Goal: Task Accomplishment & Management: Use online tool/utility

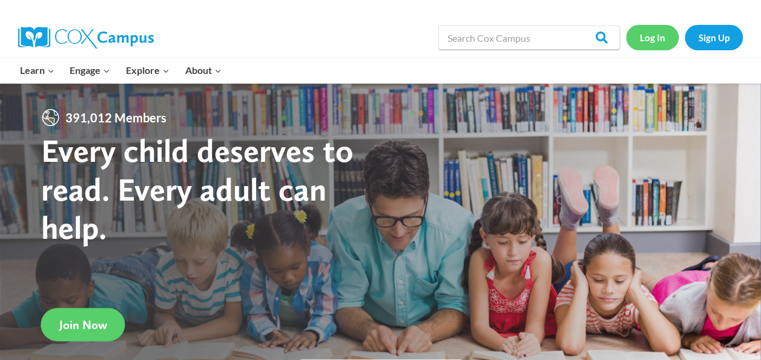
drag, startPoint x: 0, startPoint y: 0, endPoint x: 648, endPoint y: 41, distance: 649.5
click at [648, 41] on link "Log In" at bounding box center [652, 37] width 53 height 25
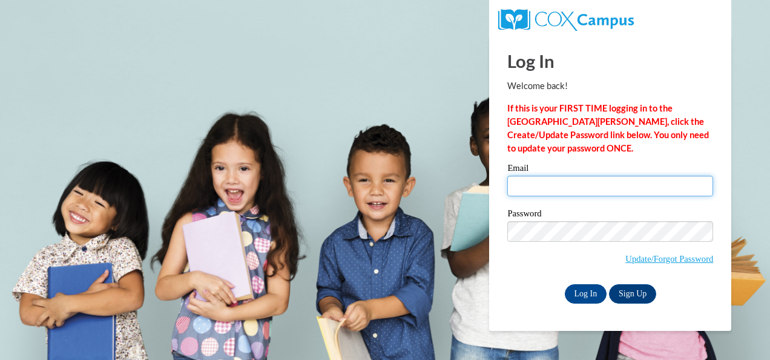
click at [521, 189] on input "Email" at bounding box center [610, 186] width 206 height 21
type input "quotesha.varner@gmail.com"
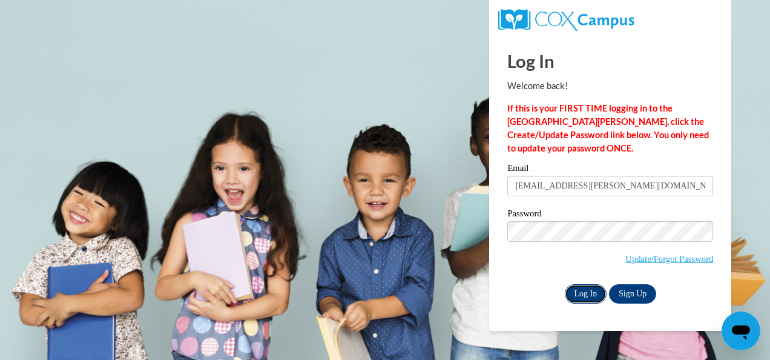
click at [593, 291] on input "Log In" at bounding box center [586, 293] width 42 height 19
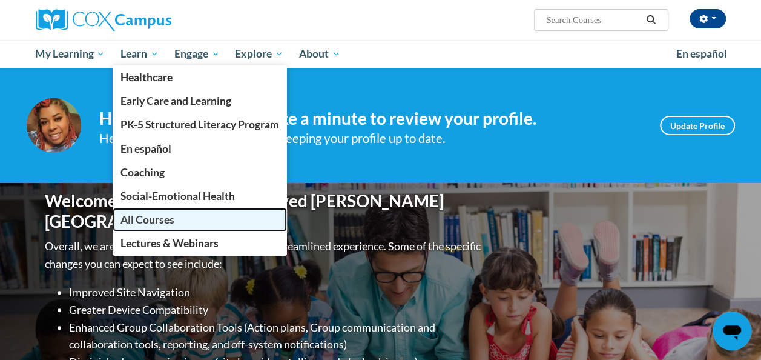
click at [138, 222] on span "All Courses" at bounding box center [147, 219] width 54 height 13
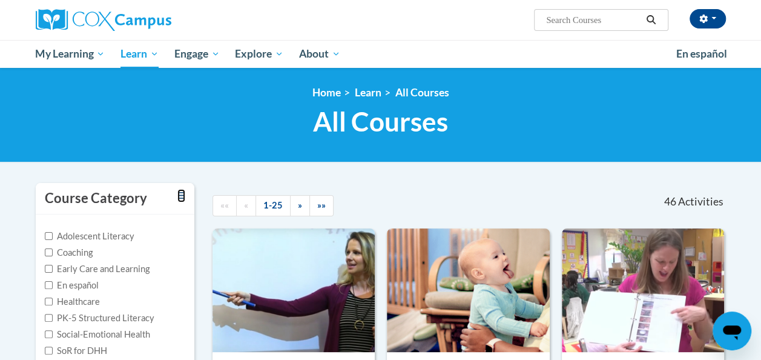
click at [183, 189] on link "Toggle collapse" at bounding box center [181, 195] width 8 height 13
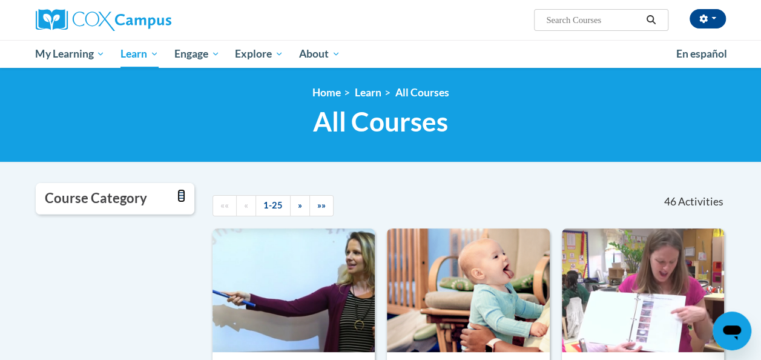
click at [182, 196] on icon "Toggle collapse" at bounding box center [181, 195] width 8 height 9
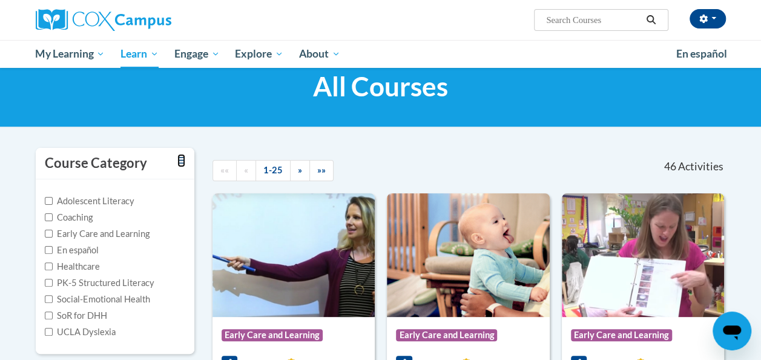
scroll to position [33, 0]
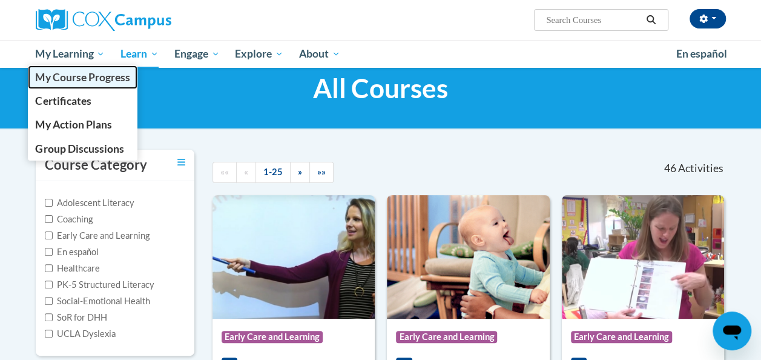
click at [94, 77] on span "My Course Progress" at bounding box center [82, 77] width 94 height 13
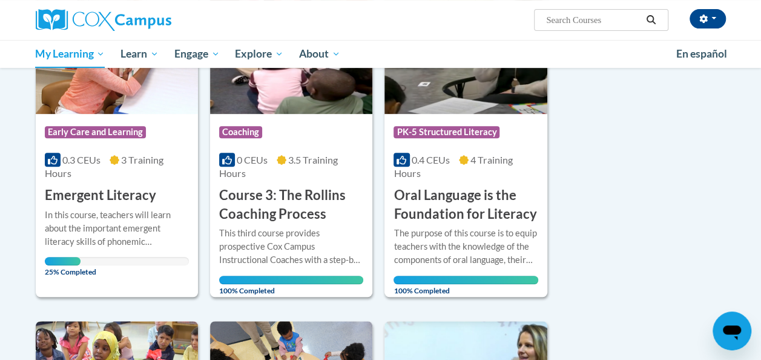
scroll to position [238, 0]
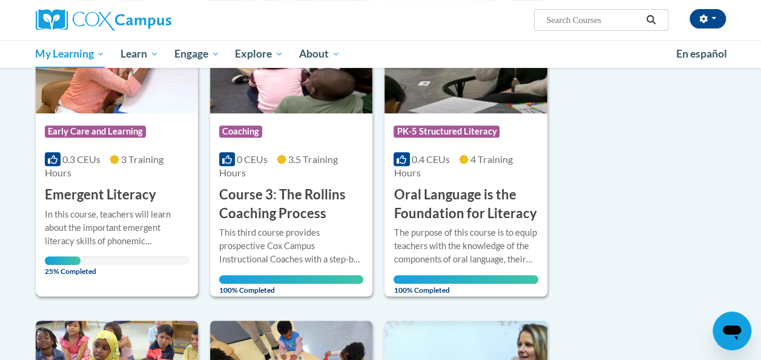
click at [100, 132] on span "Early Care and Learning" at bounding box center [95, 131] width 101 height 12
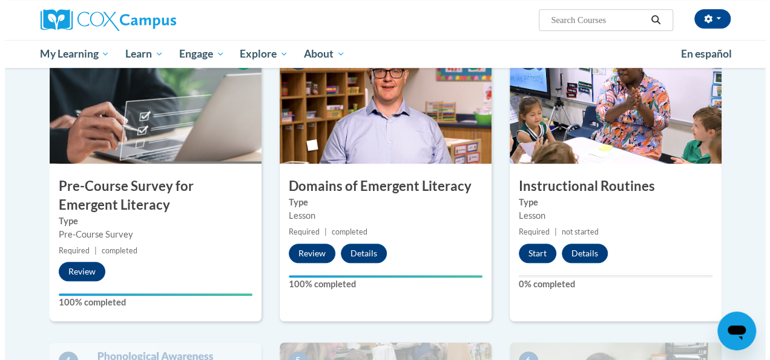
scroll to position [286, 0]
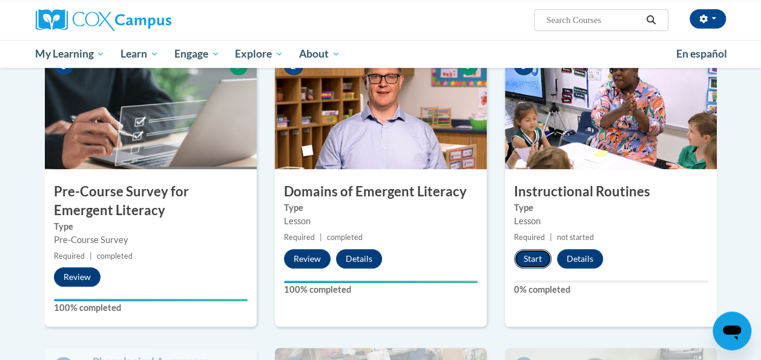
click at [539, 254] on button "Start" at bounding box center [533, 258] width 38 height 19
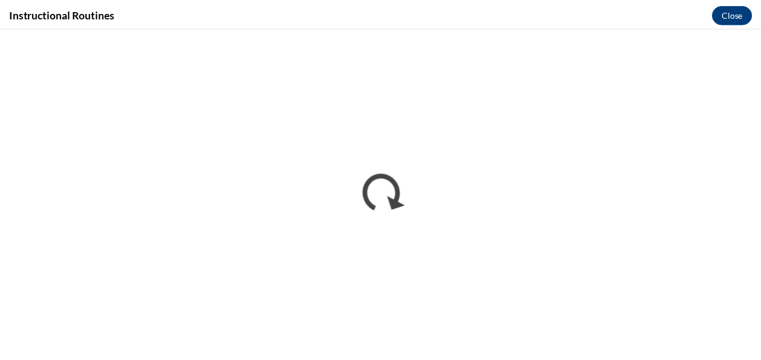
scroll to position [0, 0]
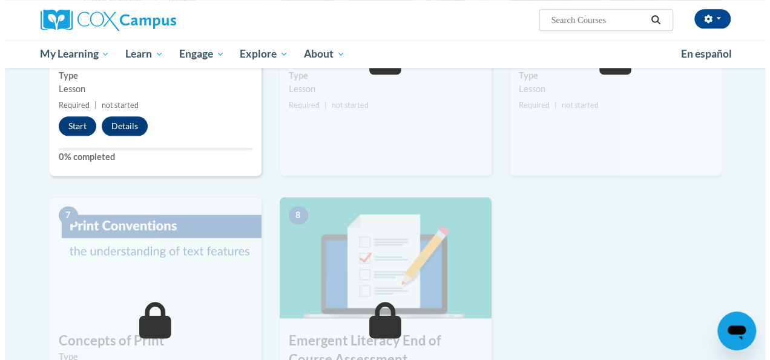
scroll to position [711, 0]
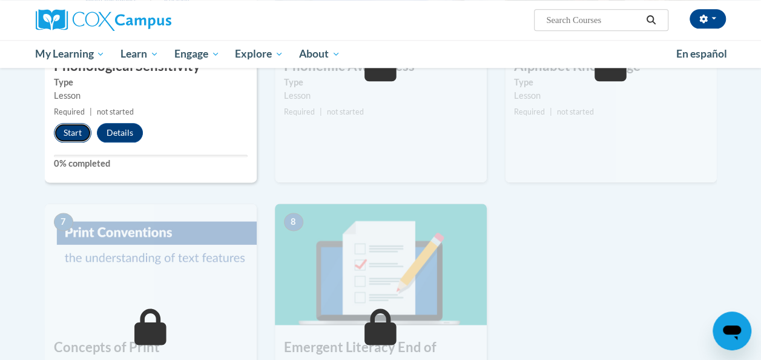
click at [67, 131] on button "Start" at bounding box center [73, 132] width 38 height 19
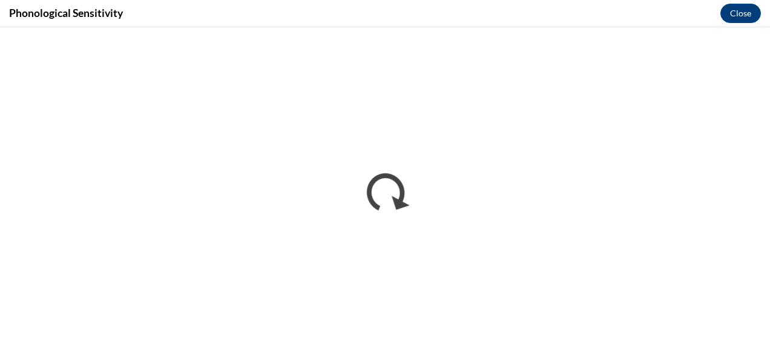
scroll to position [284, 0]
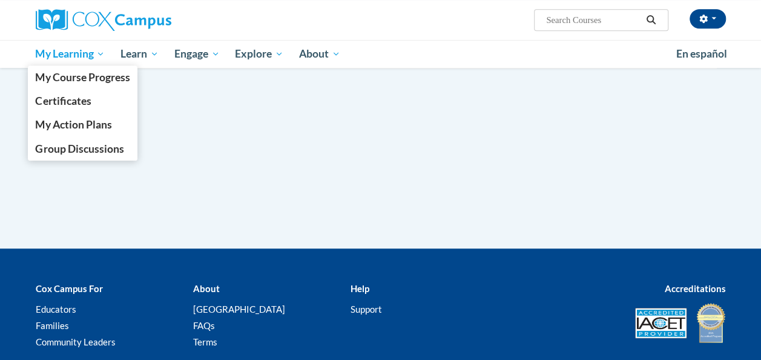
click at [63, 61] on span "My Learning" at bounding box center [70, 54] width 70 height 15
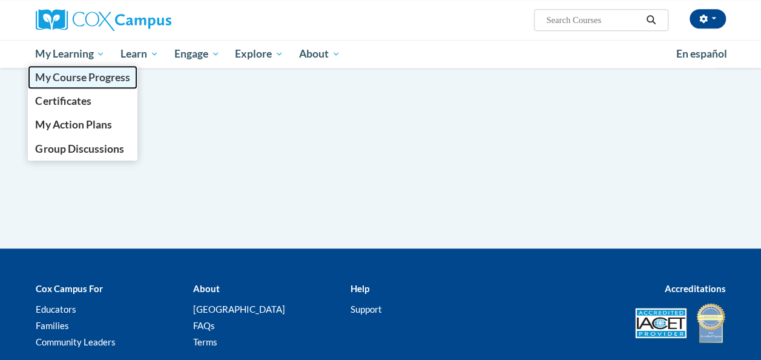
click at [84, 77] on span "My Course Progress" at bounding box center [82, 77] width 94 height 13
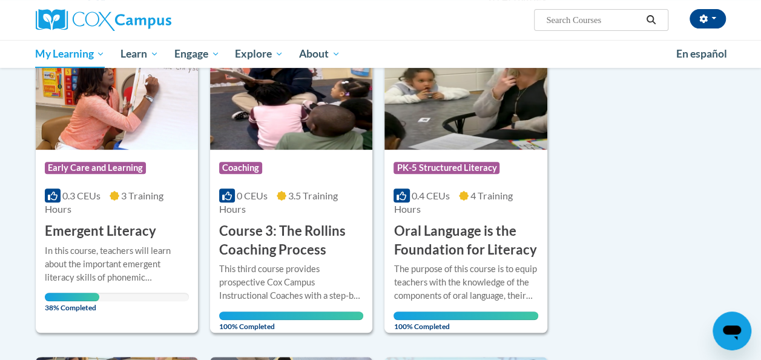
scroll to position [195, 0]
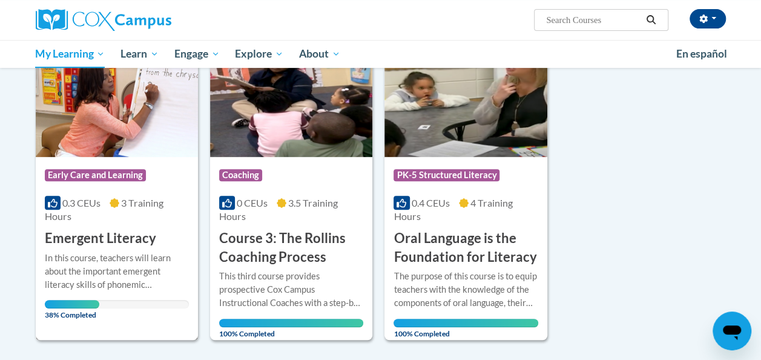
click at [161, 148] on img at bounding box center [117, 94] width 162 height 123
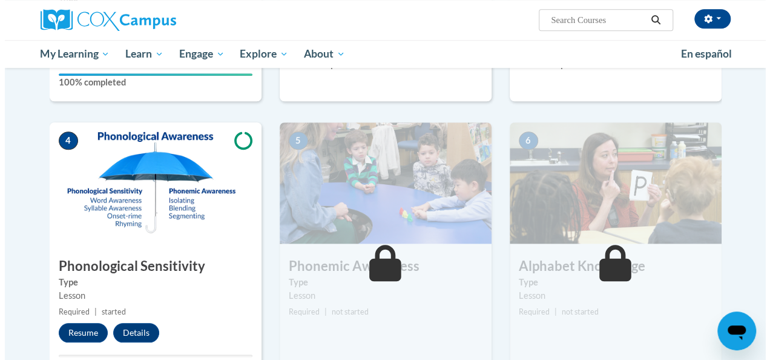
scroll to position [518, 0]
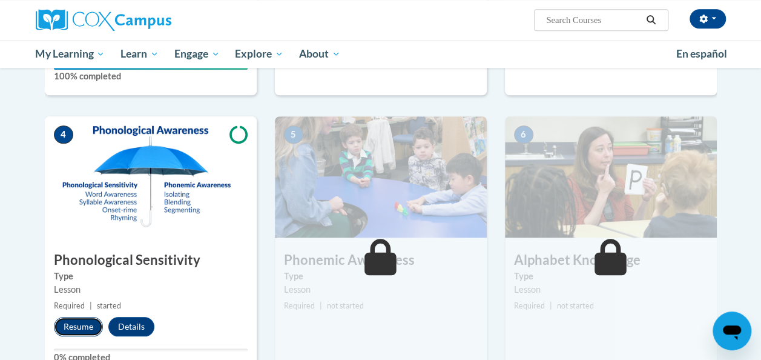
click at [79, 327] on button "Resume" at bounding box center [78, 326] width 49 height 19
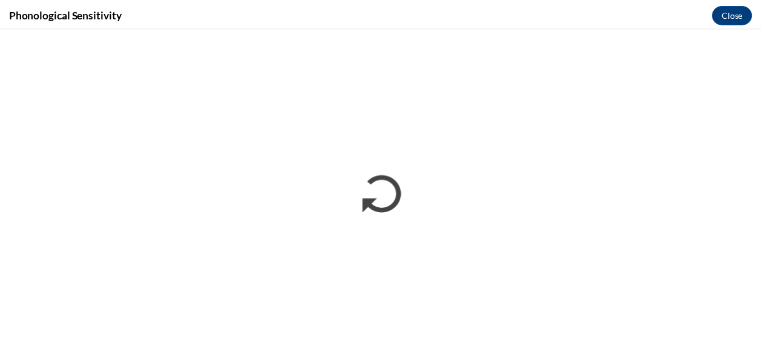
scroll to position [0, 0]
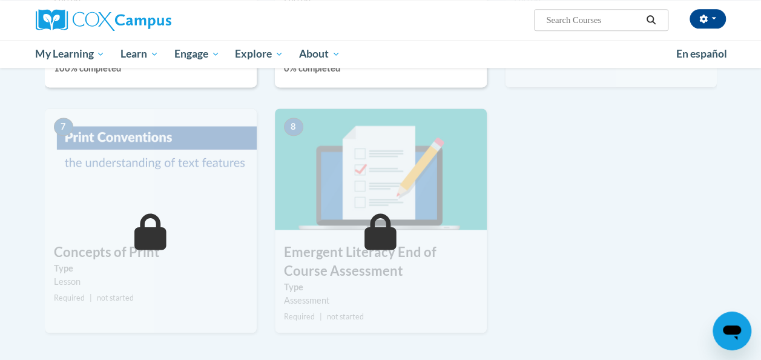
scroll to position [806, 0]
click at [406, 266] on h3 "Emergent Literacy End of Course Assessment" at bounding box center [381, 262] width 212 height 38
click at [422, 245] on h3 "Emergent Literacy End of Course Assessment" at bounding box center [381, 262] width 212 height 38
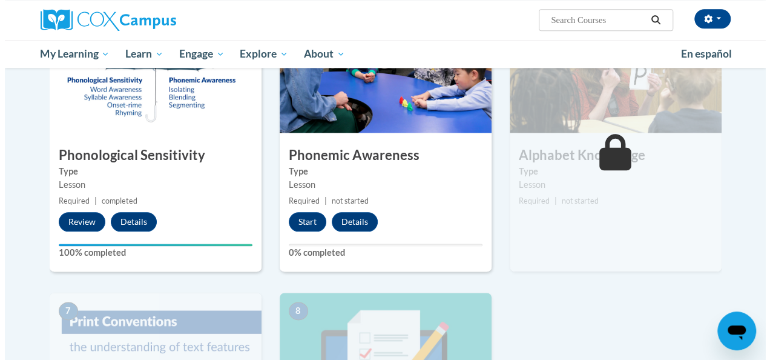
scroll to position [622, 0]
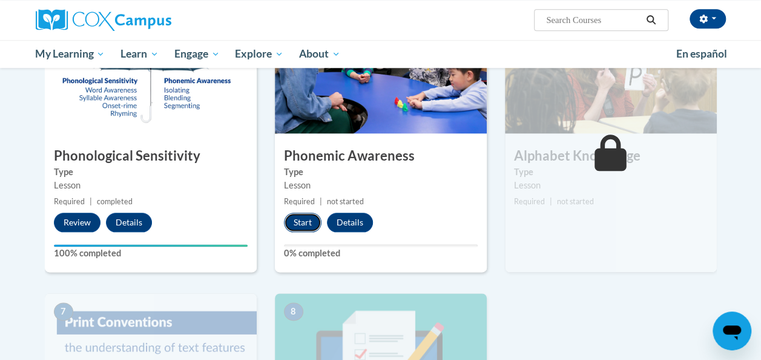
click at [296, 219] on button "Start" at bounding box center [303, 221] width 38 height 19
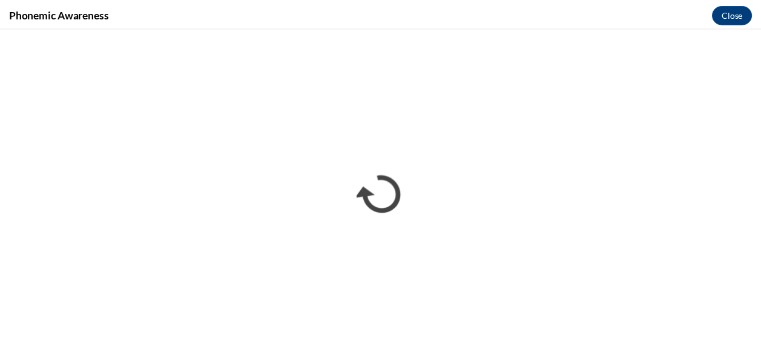
scroll to position [0, 0]
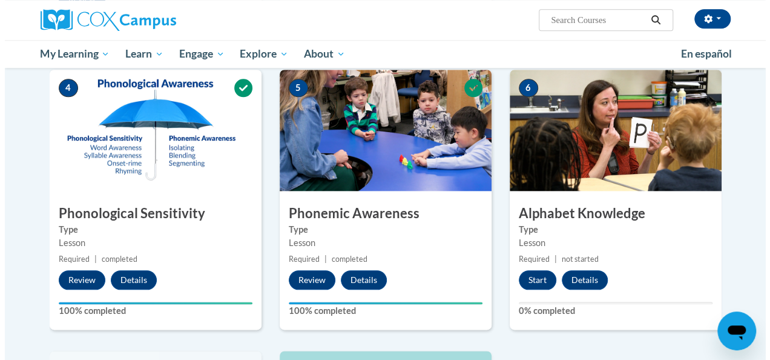
scroll to position [557, 0]
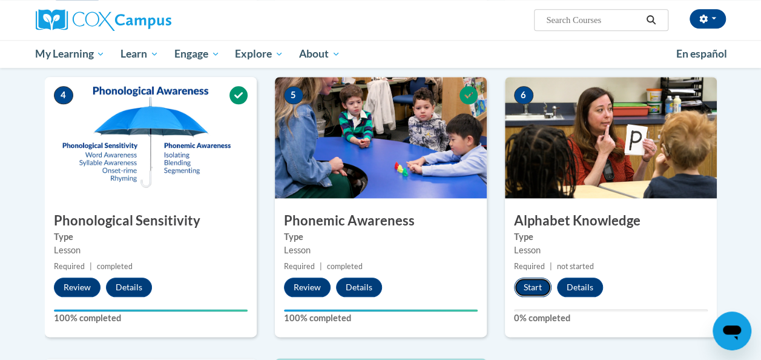
click at [530, 284] on button "Start" at bounding box center [533, 286] width 38 height 19
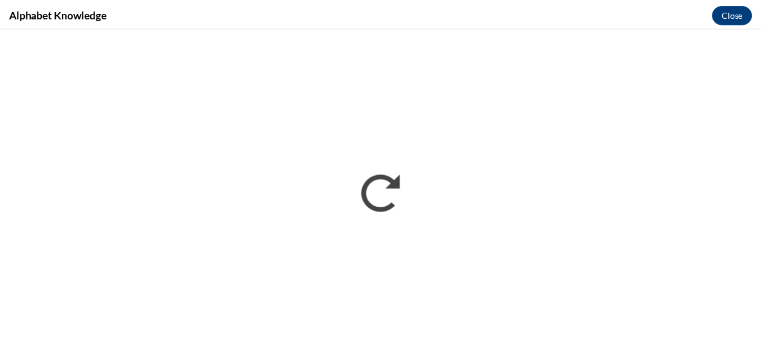
scroll to position [0, 0]
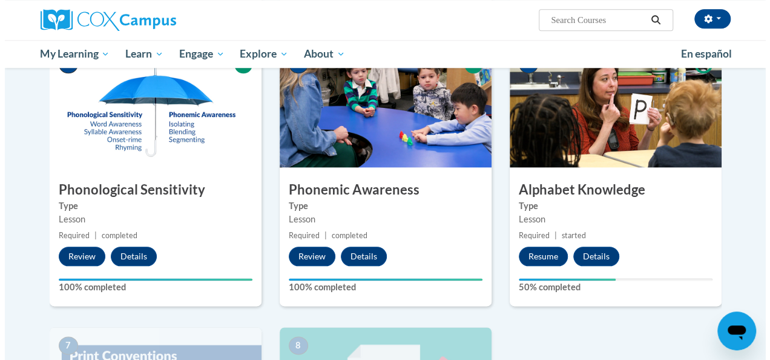
scroll to position [569, 0]
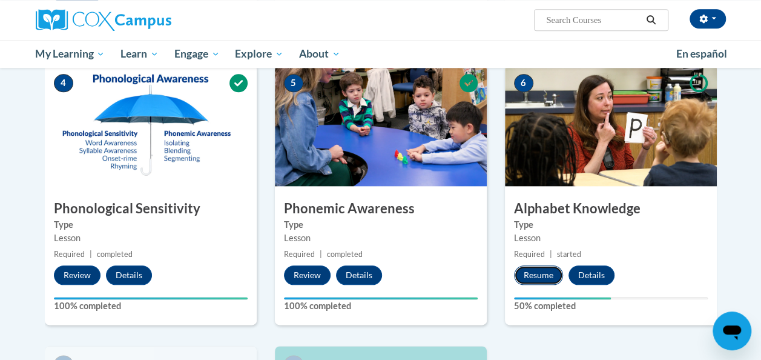
click at [537, 274] on button "Resume" at bounding box center [538, 274] width 49 height 19
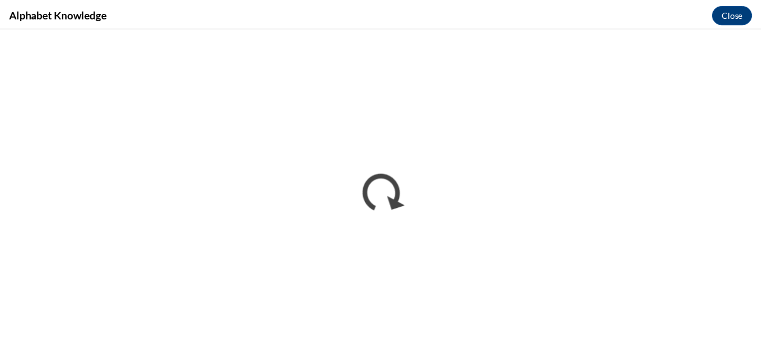
scroll to position [0, 0]
